Goal: Information Seeking & Learning: Learn about a topic

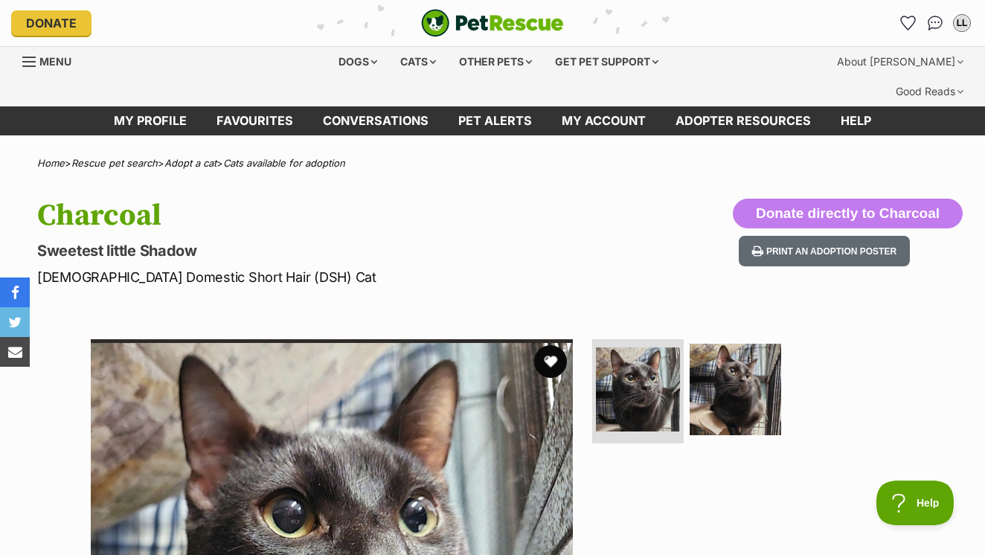
click at [552, 345] on button "favourite" at bounding box center [550, 361] width 33 height 33
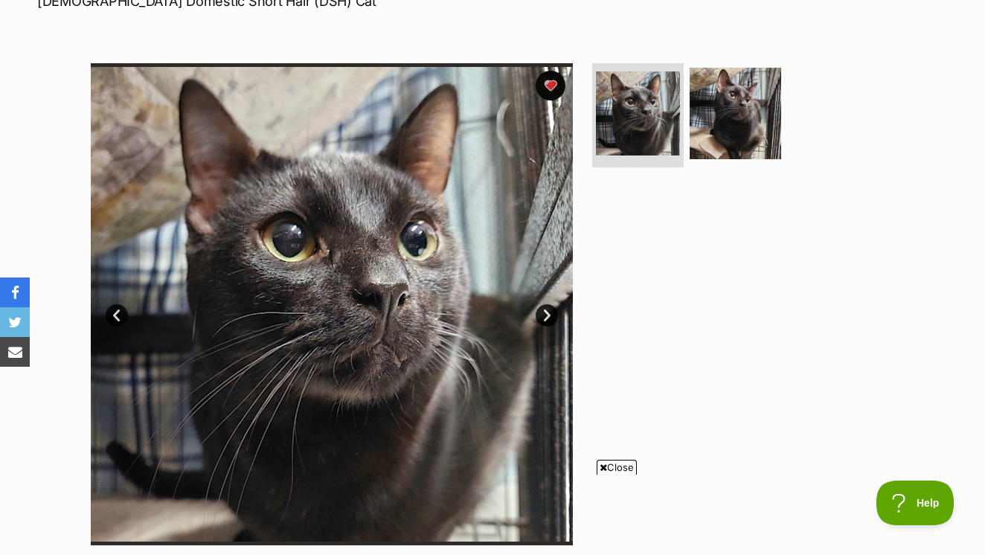
scroll to position [251, 0]
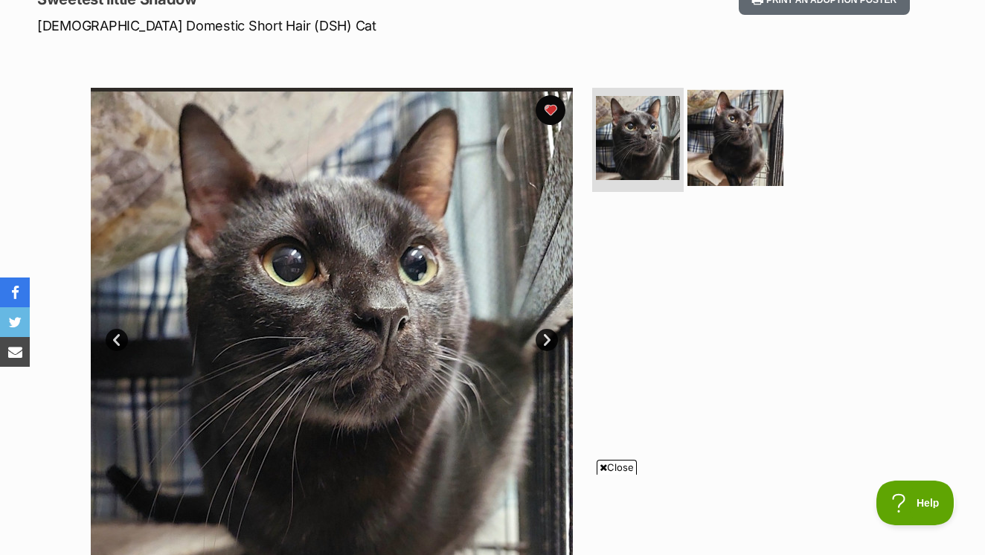
click at [747, 90] on img at bounding box center [735, 138] width 96 height 96
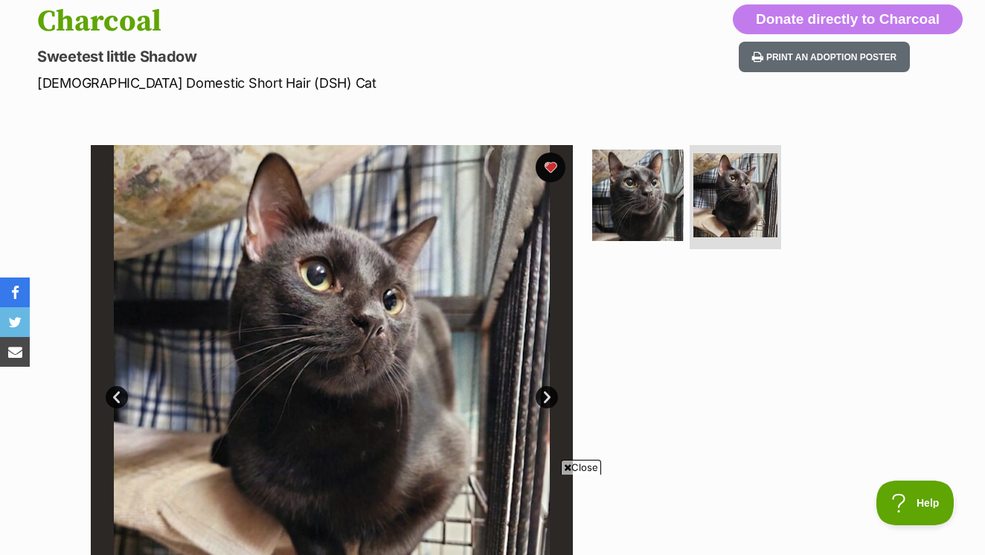
scroll to position [0, 0]
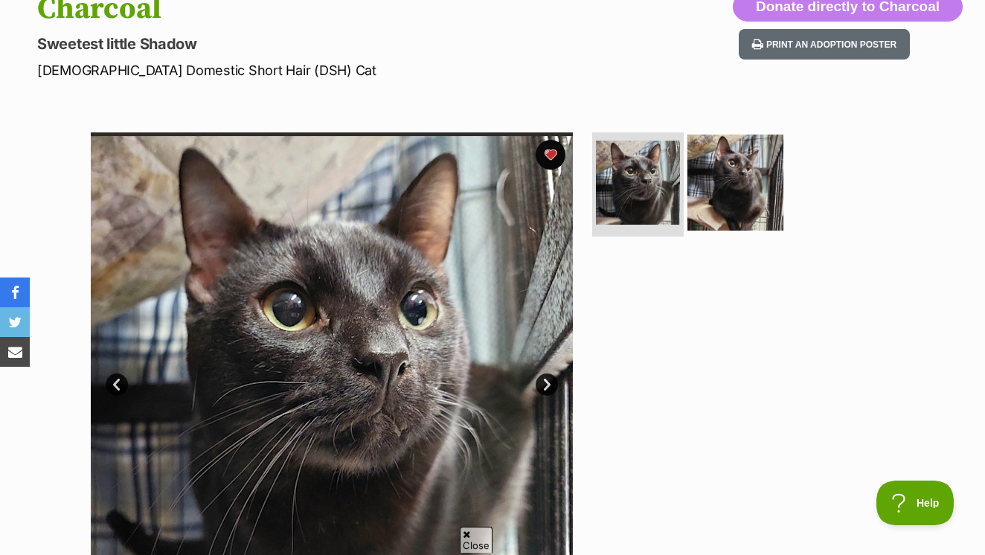
scroll to position [207, 0]
click at [727, 153] on img at bounding box center [735, 182] width 96 height 96
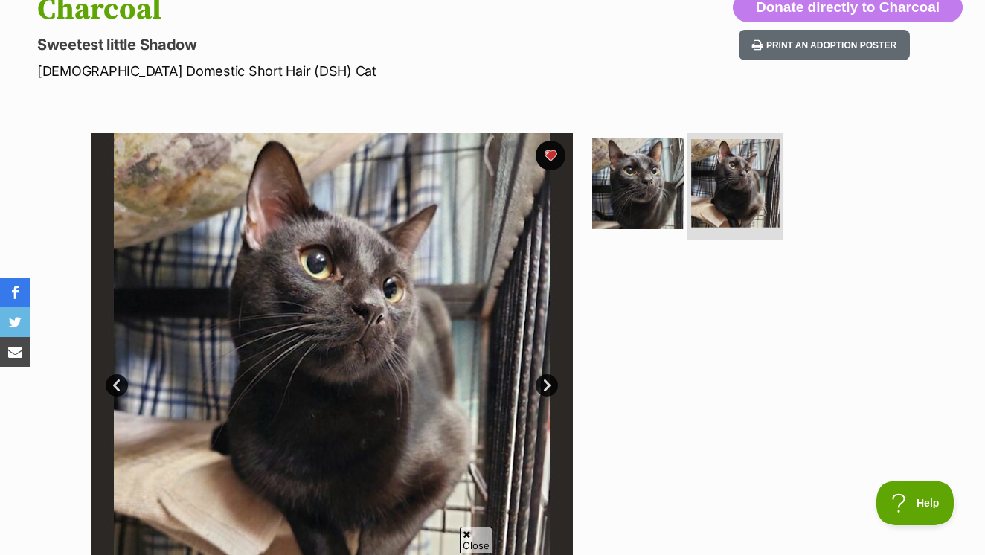
scroll to position [205, 1]
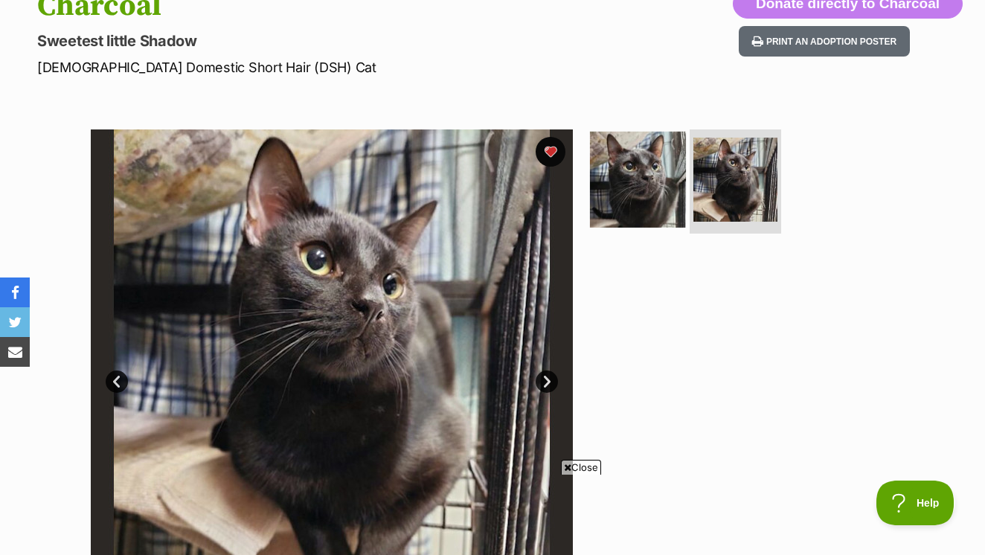
click at [675, 164] on img at bounding box center [638, 180] width 96 height 96
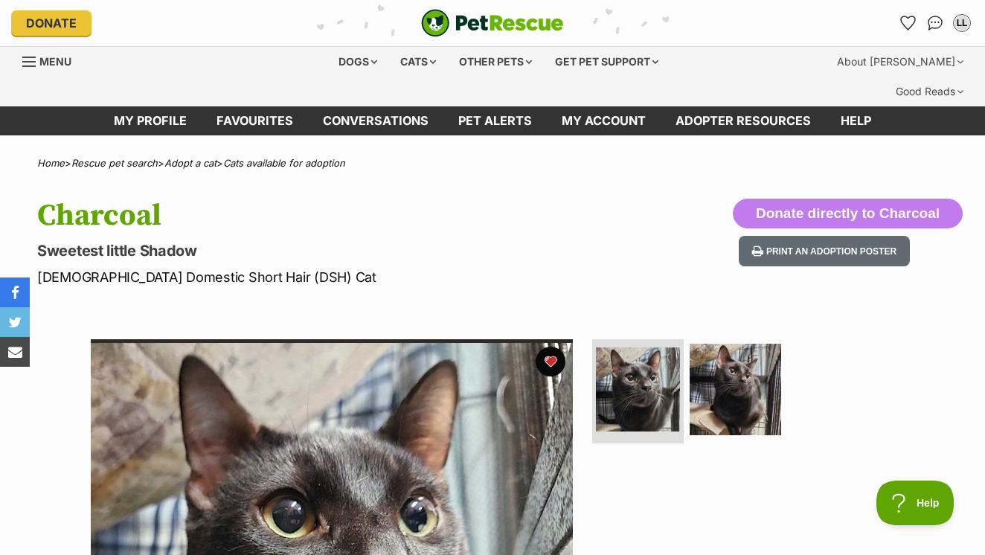
scroll to position [0, 0]
click at [461, 106] on link "Pet alerts" at bounding box center [494, 120] width 103 height 29
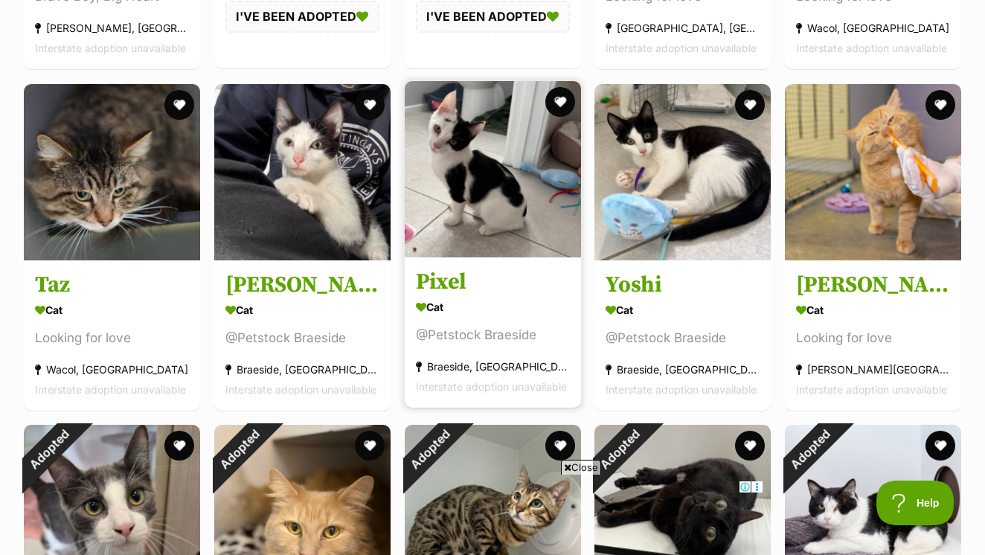
scroll to position [3327, 0]
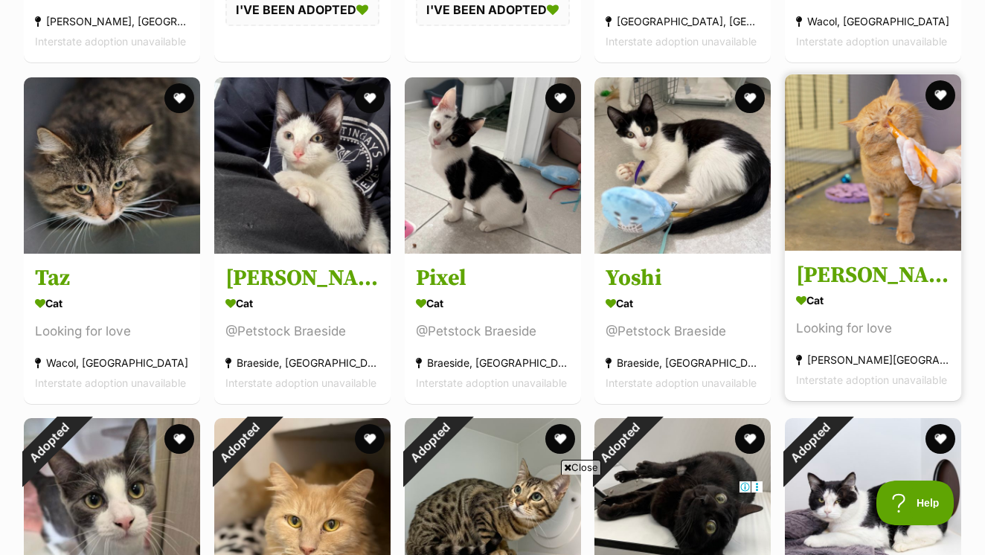
click at [887, 167] on img at bounding box center [873, 162] width 176 height 176
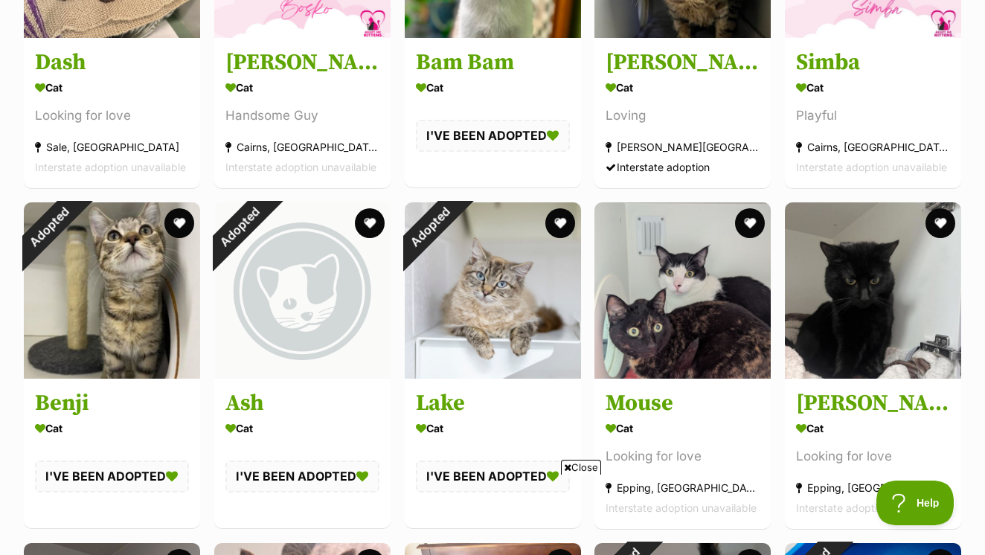
scroll to position [1864, 0]
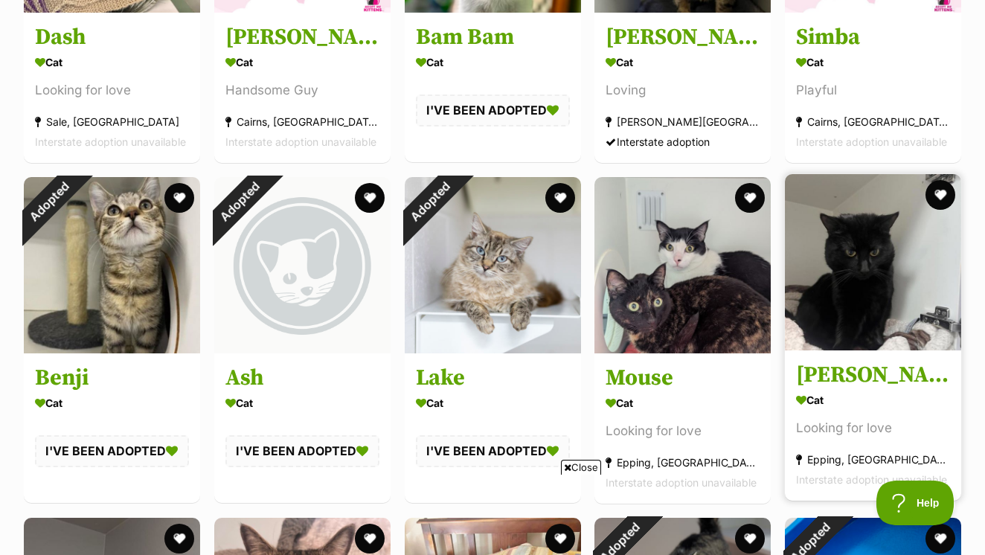
click at [872, 225] on img at bounding box center [873, 262] width 176 height 176
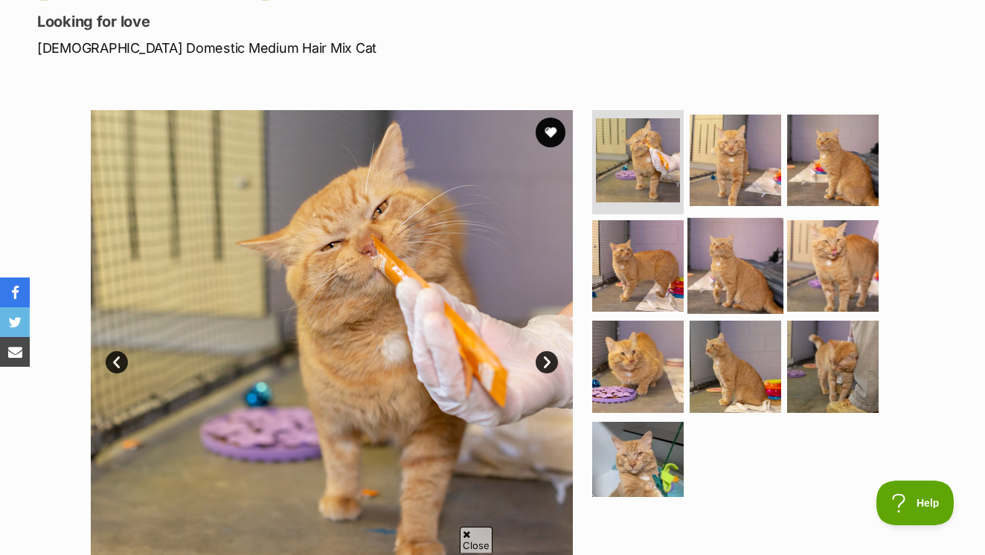
scroll to position [237, 0]
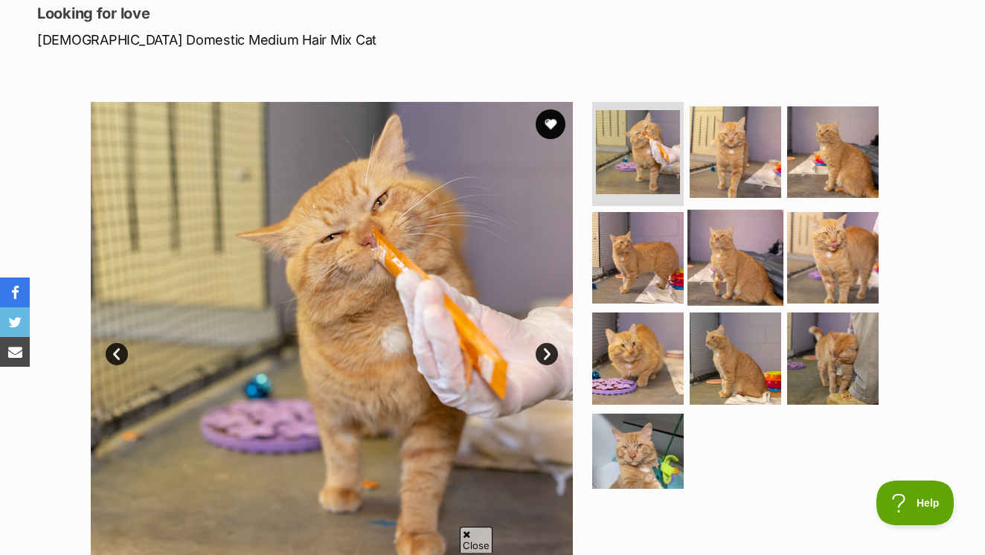
click at [745, 248] on img at bounding box center [735, 257] width 96 height 96
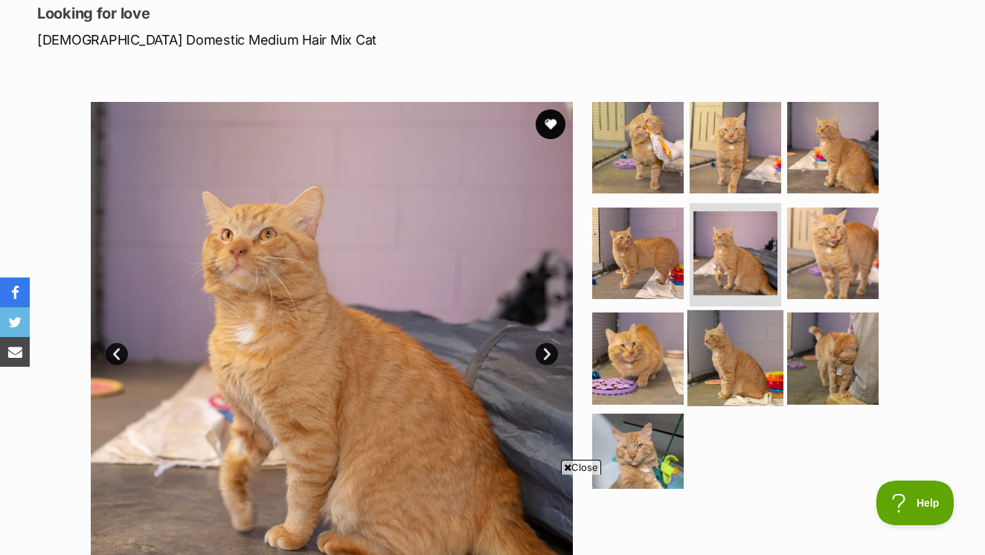
click at [734, 331] on img at bounding box center [735, 358] width 96 height 96
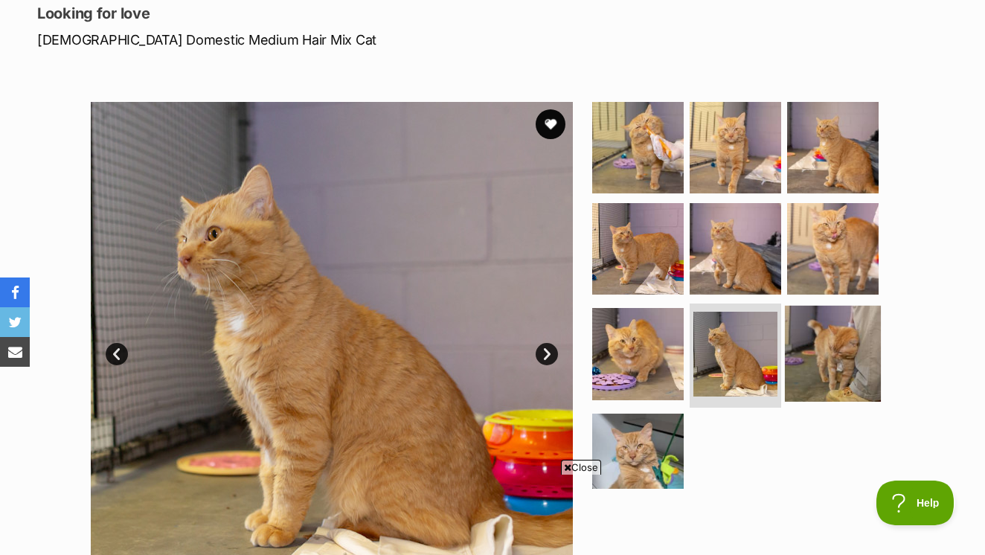
scroll to position [0, 0]
click at [814, 328] on img at bounding box center [833, 354] width 96 height 96
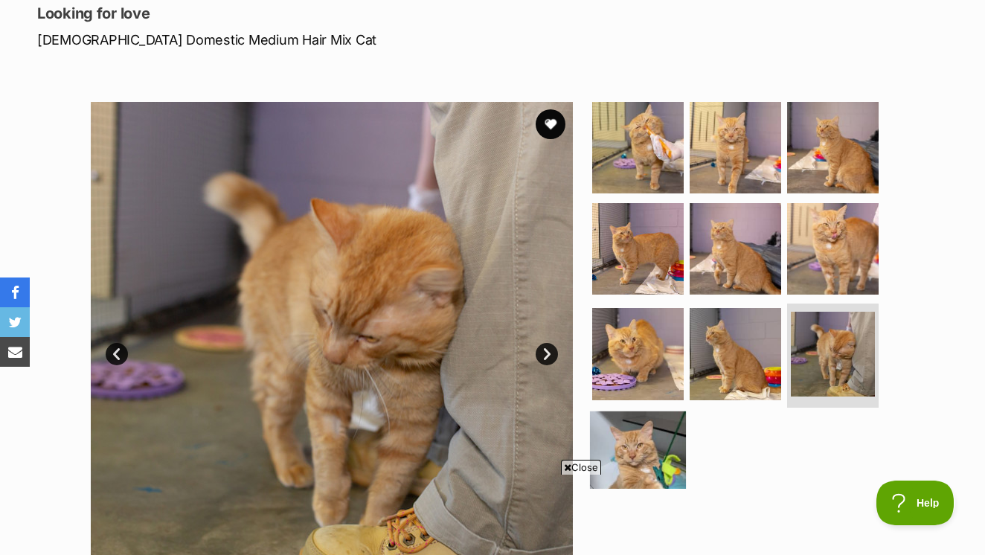
click at [636, 411] on img at bounding box center [638, 459] width 96 height 96
